Goal: Transaction & Acquisition: Purchase product/service

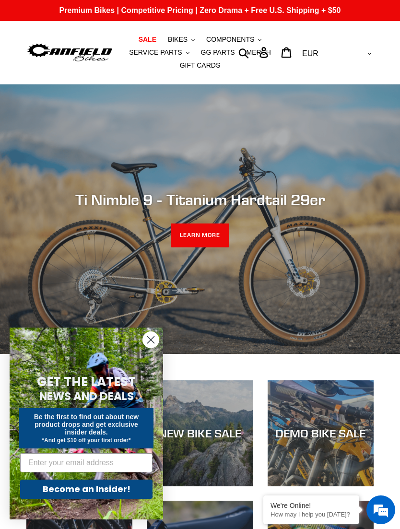
click at [149, 347] on circle "Close dialog" at bounding box center [151, 340] width 16 height 16
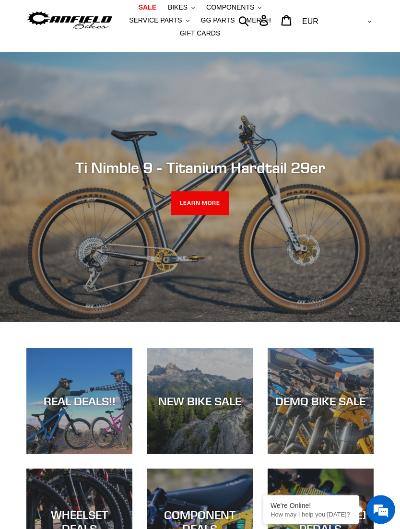
scroll to position [33, 0]
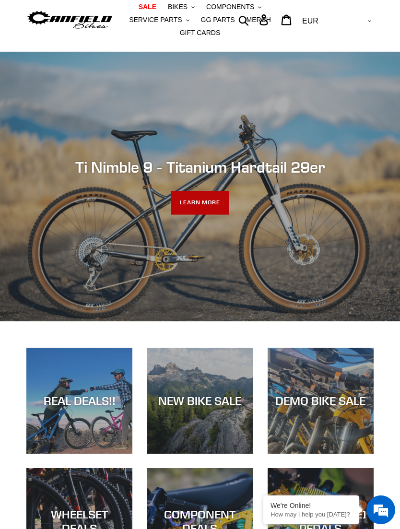
click at [198, 204] on link "LEARN MORE" at bounding box center [200, 203] width 59 height 24
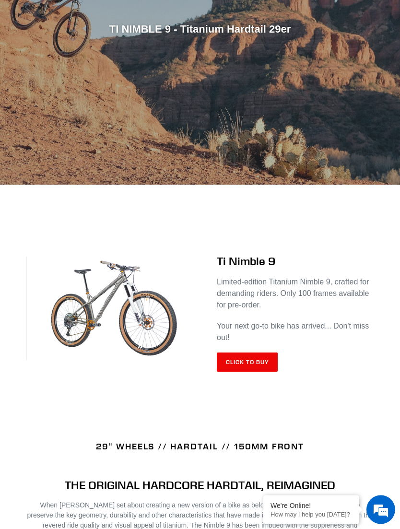
scroll to position [231, 0]
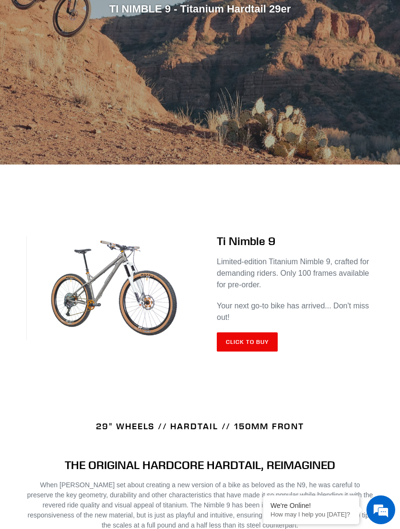
click at [257, 343] on link "Click to Buy" at bounding box center [247, 341] width 61 height 19
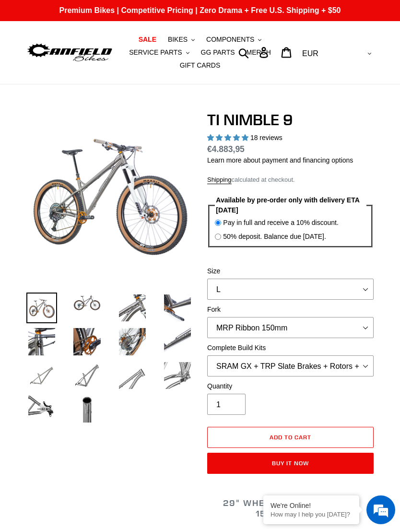
select select "highest-rating"
click at [220, 237] on input "50% deposit. Balance due [DATE]." at bounding box center [218, 236] width 6 height 6
radio input "true"
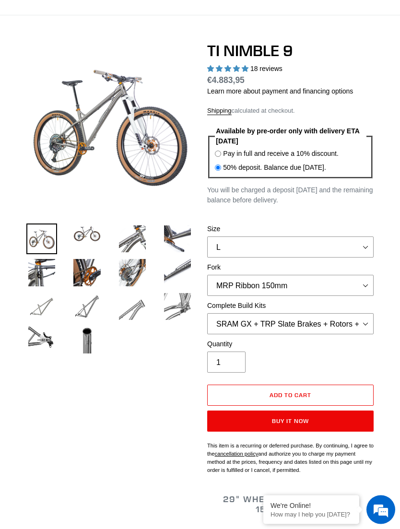
scroll to position [69, 0]
click at [359, 286] on select "MRP Ribbon 150mm RockShox Lyrik 150mm Fox Factory 36 150mm Cane Creek Helm 150m…" at bounding box center [290, 285] width 166 height 21
select select "Fork - None"
click at [348, 327] on select "SRAM GX + TRP Slate Brakes + Rotors + e13 LG-1 Wheels SHIMANO XT + SHIMANO brak…" at bounding box center [290, 323] width 166 height 21
select select "Complete Build Kit - None (Contact us for Custom Builds)"
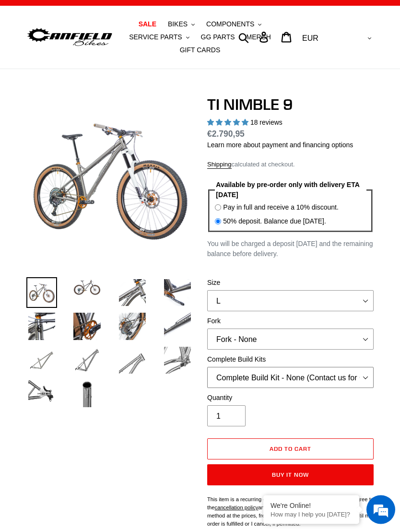
scroll to position [15, 0]
click at [91, 358] on img at bounding box center [86, 360] width 31 height 31
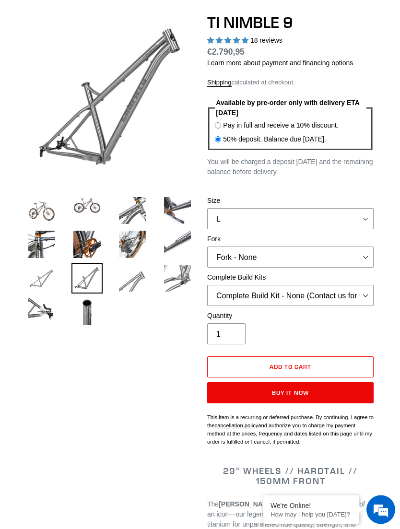
scroll to position [98, 0]
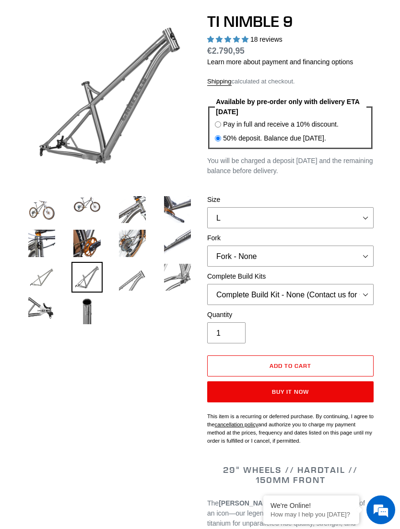
click at [317, 390] on button "Buy it now" at bounding box center [290, 391] width 166 height 21
